Goal: Complete application form

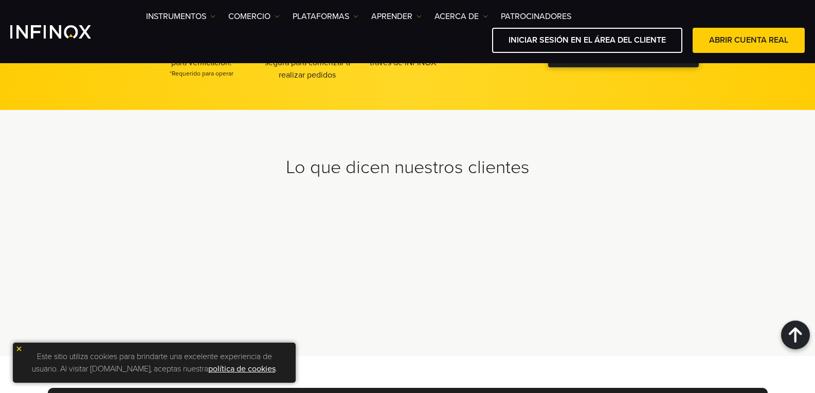
scroll to position [2926, 0]
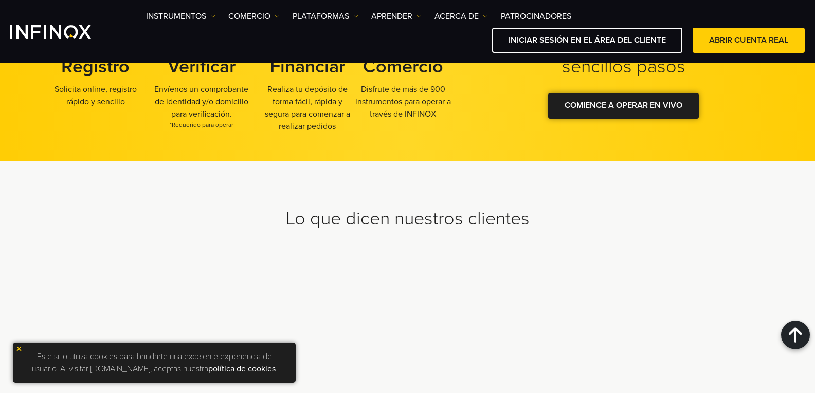
click at [599, 105] on font "COMIENCE A OPERAR EN VIVO" at bounding box center [623, 105] width 118 height 10
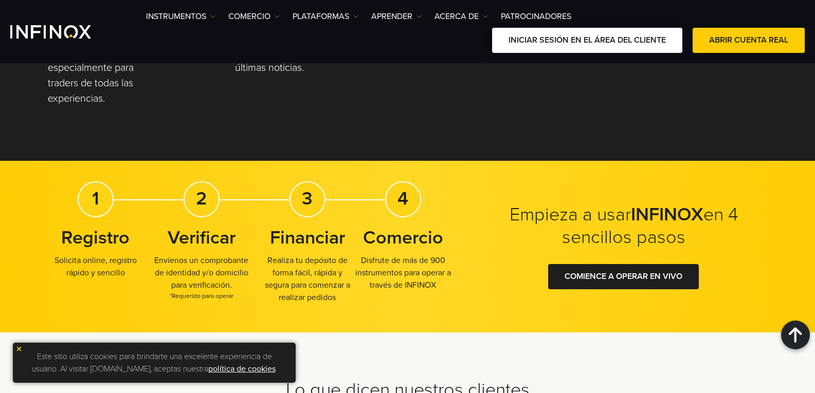
click at [546, 39] on font "INICIAR SESIÓN EN EL ÁREA DEL CLIENTE" at bounding box center [586, 40] width 157 height 10
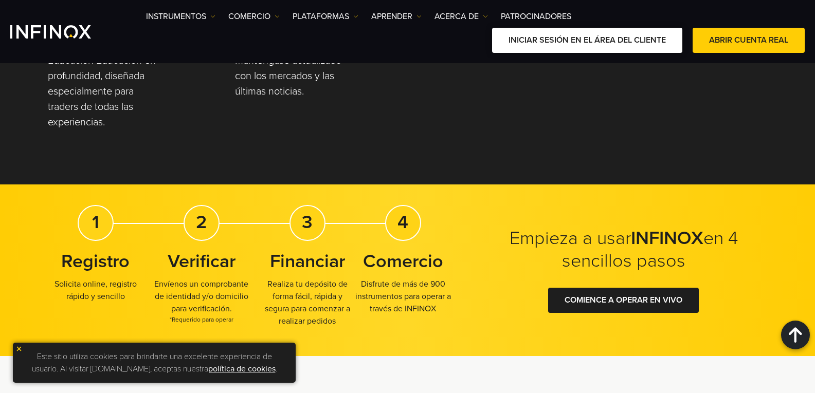
scroll to position [2737, 0]
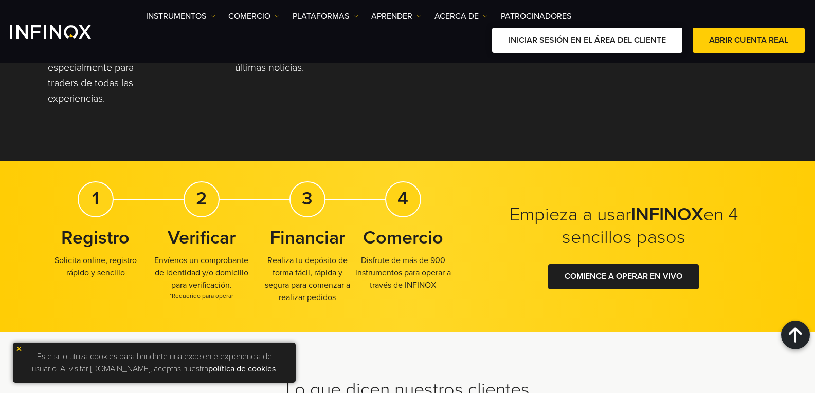
click at [546, 39] on font "INICIAR SESIÓN EN EL ÁREA DEL CLIENTE" at bounding box center [586, 40] width 157 height 10
